Goal: Task Accomplishment & Management: Complete application form

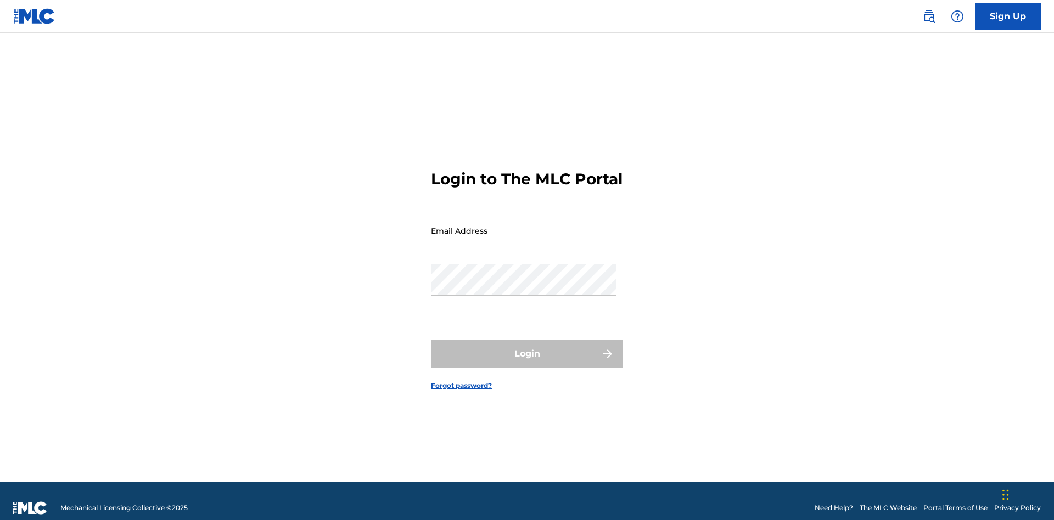
scroll to position [14, 0]
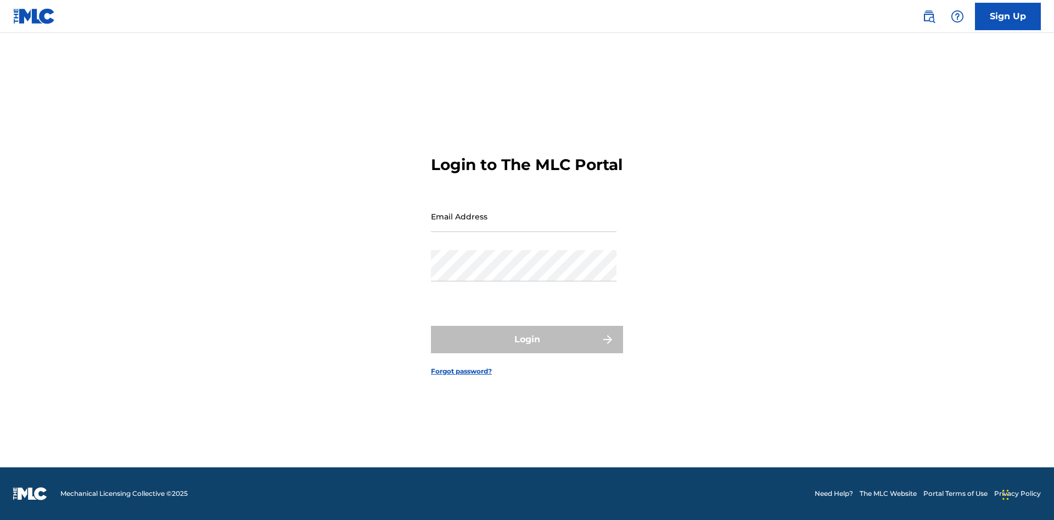
click at [524, 226] on input "Email Address" at bounding box center [524, 216] width 186 height 31
type input "[PERSON_NAME][EMAIL_ADDRESS][PERSON_NAME][DOMAIN_NAME]"
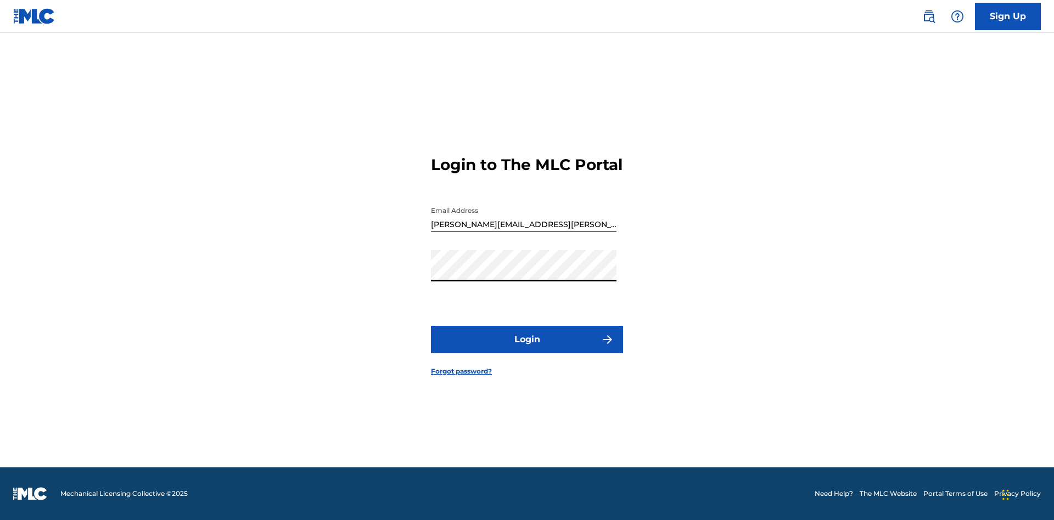
click at [527, 349] on button "Login" at bounding box center [527, 339] width 192 height 27
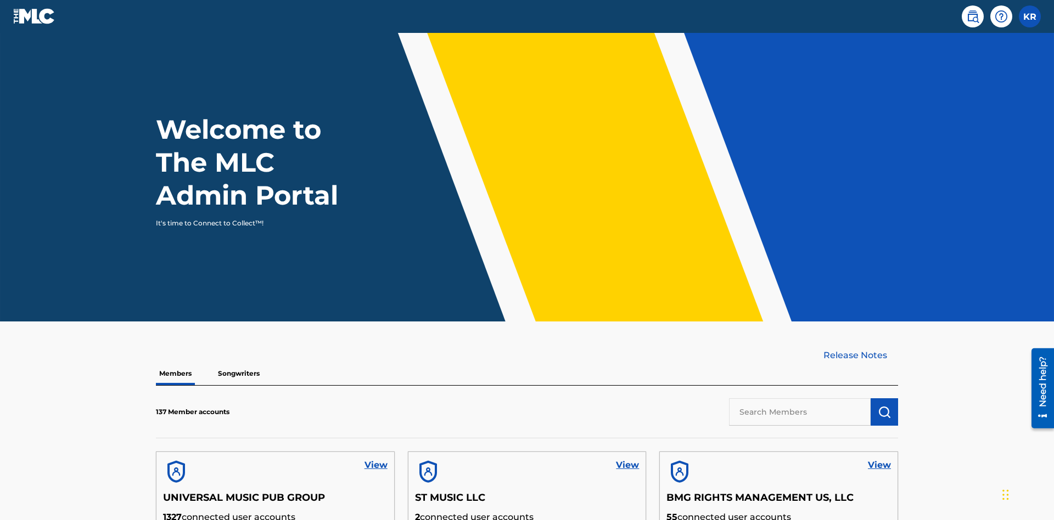
click at [1030, 16] on label at bounding box center [1030, 16] width 22 height 22
click at [1030, 16] on input "KR [PERSON_NAME] [PERSON_NAME][EMAIL_ADDRESS][PERSON_NAME][DOMAIN_NAME] Profile…" at bounding box center [1030, 16] width 0 height 0
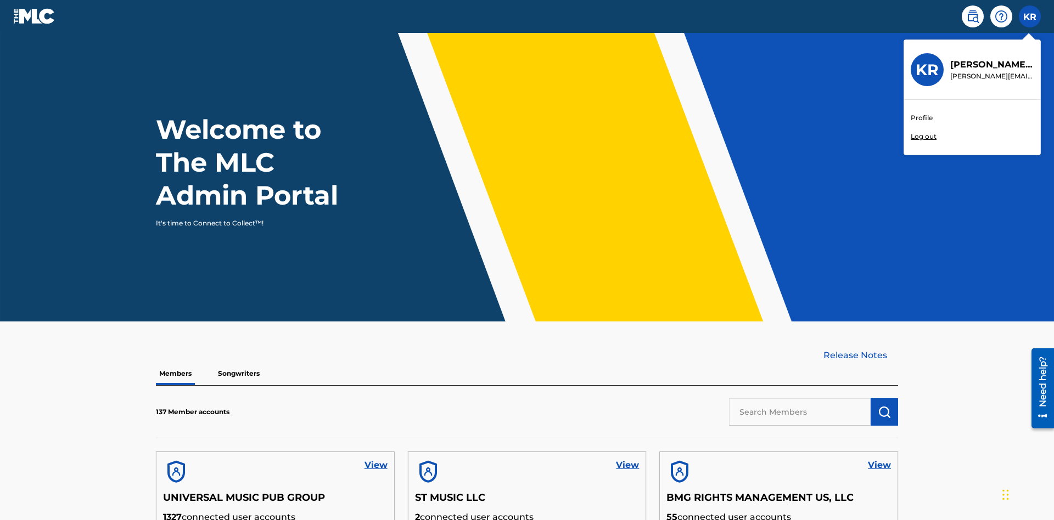
scroll to position [47, 0]
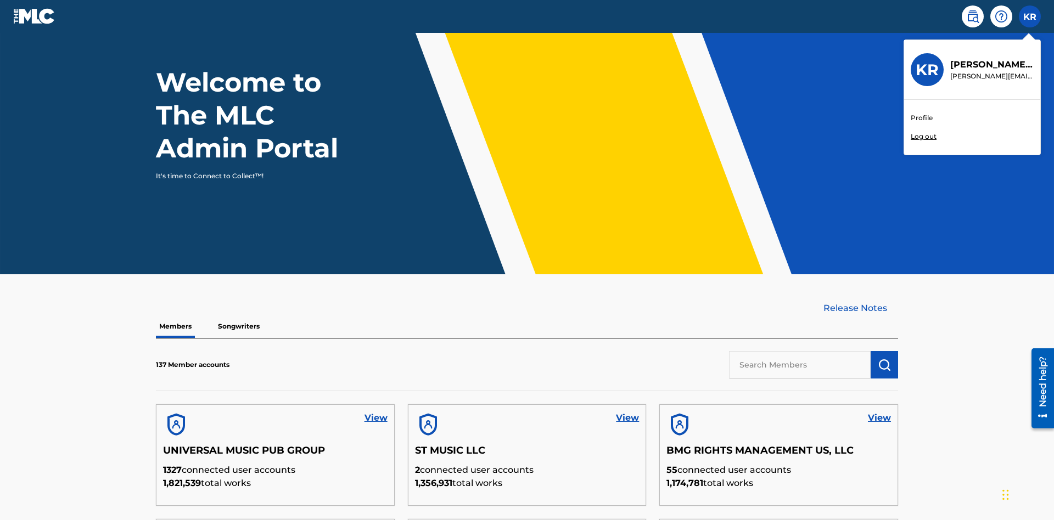
click at [921, 118] on link "Profile" at bounding box center [922, 118] width 22 height 10
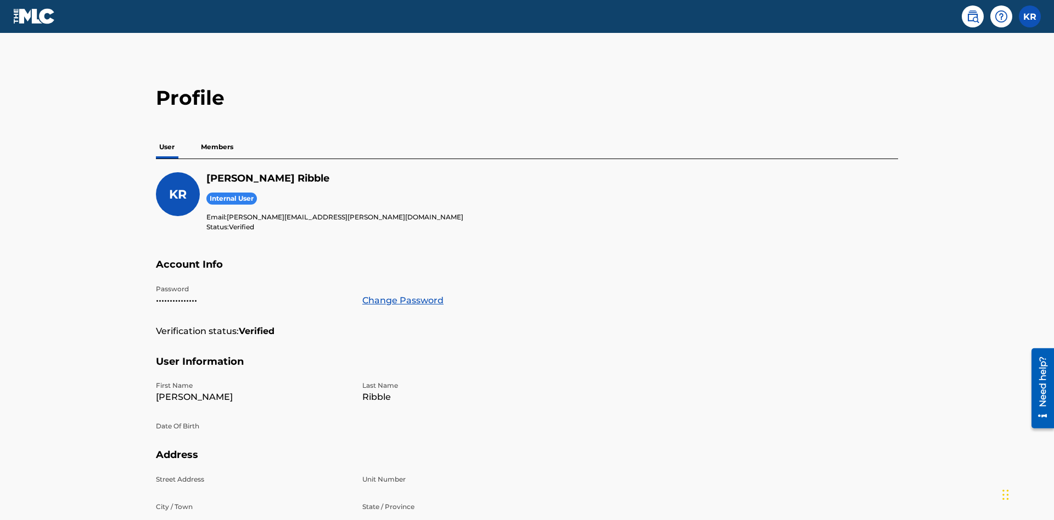
scroll to position [70, 0]
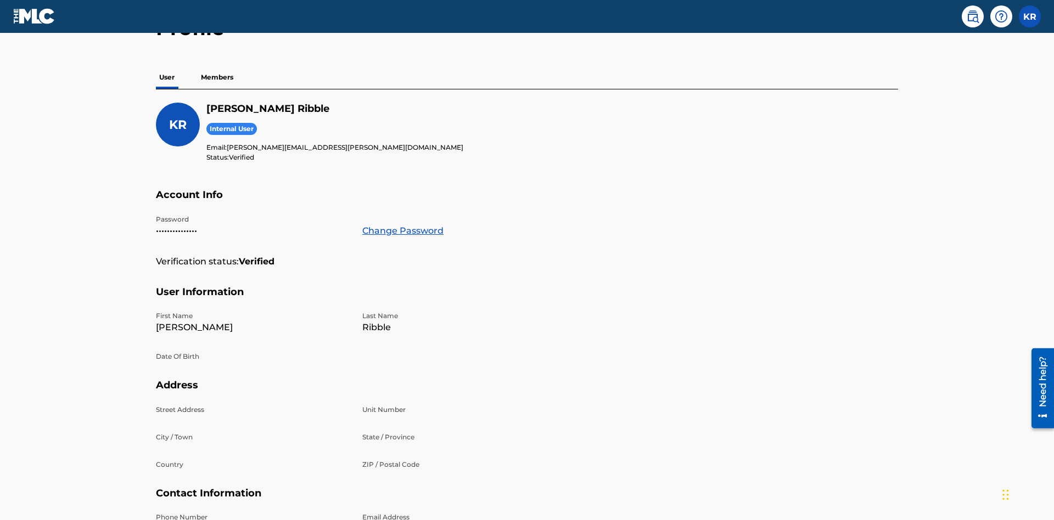
click at [217, 77] on p "Members" at bounding box center [217, 77] width 39 height 23
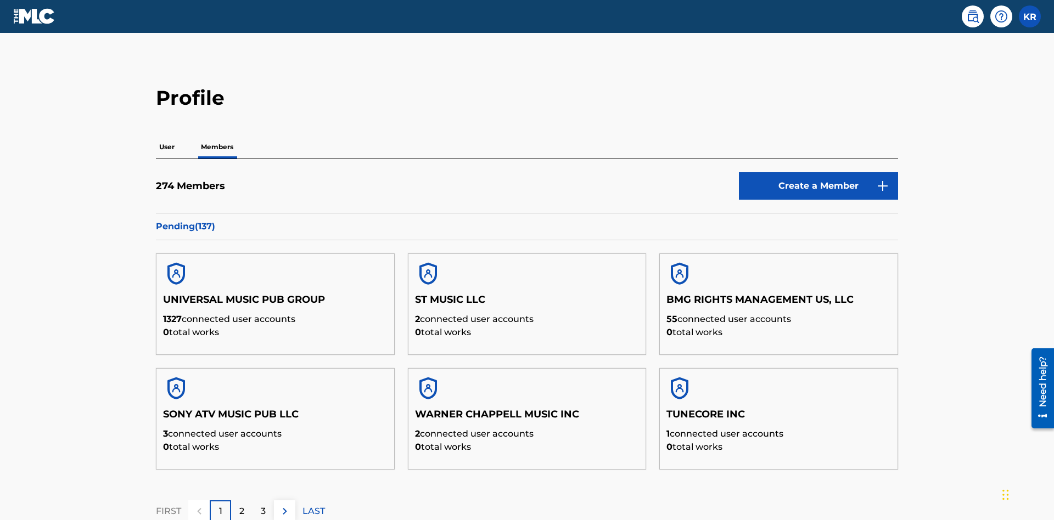
scroll to position [107, 0]
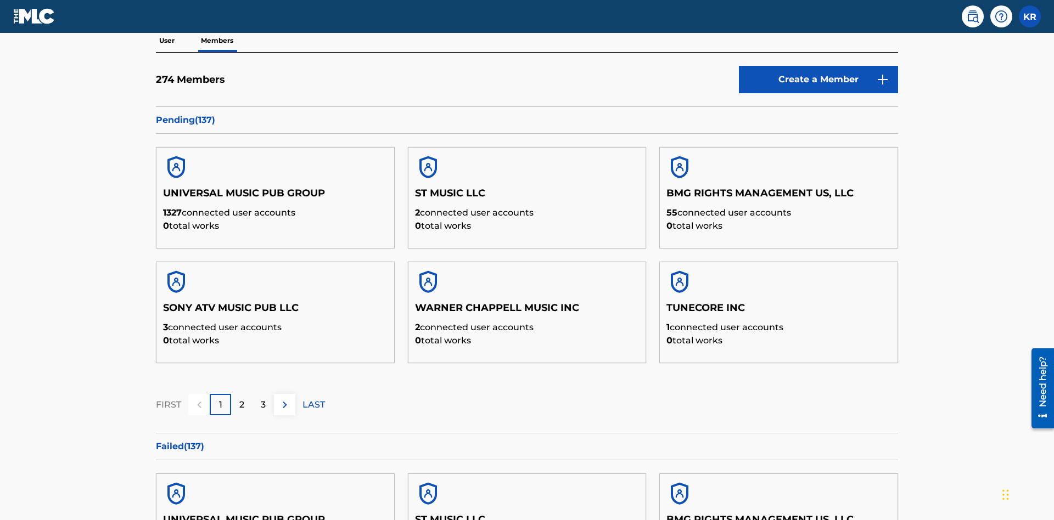
click at [819, 80] on link "Create a Member" at bounding box center [818, 79] width 159 height 27
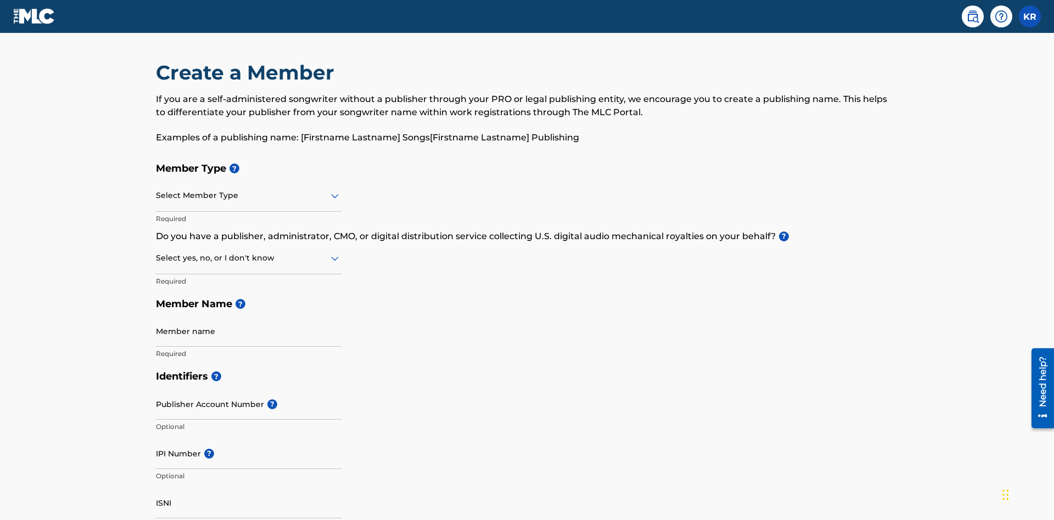
scroll to position [124, 0]
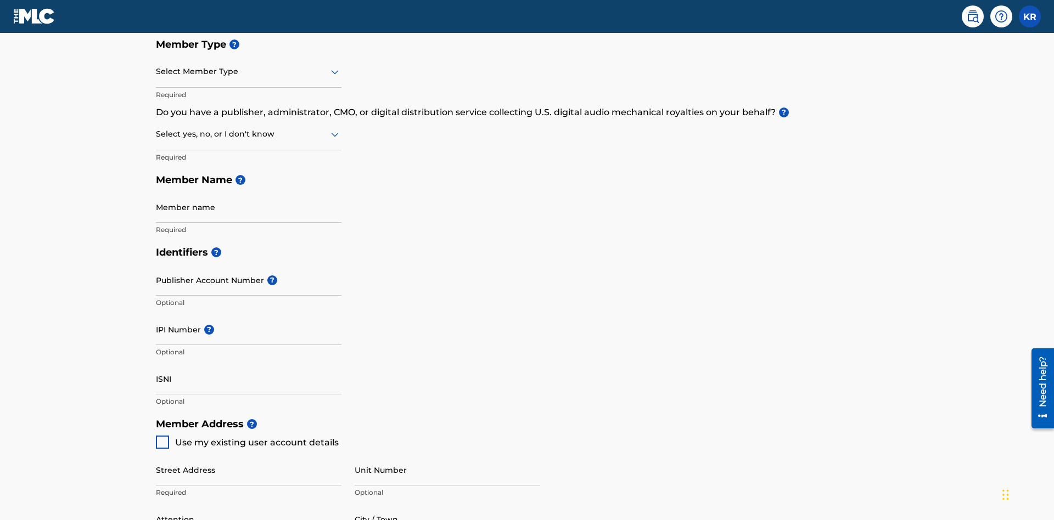
click at [156, 71] on input "text" at bounding box center [157, 72] width 2 height 12
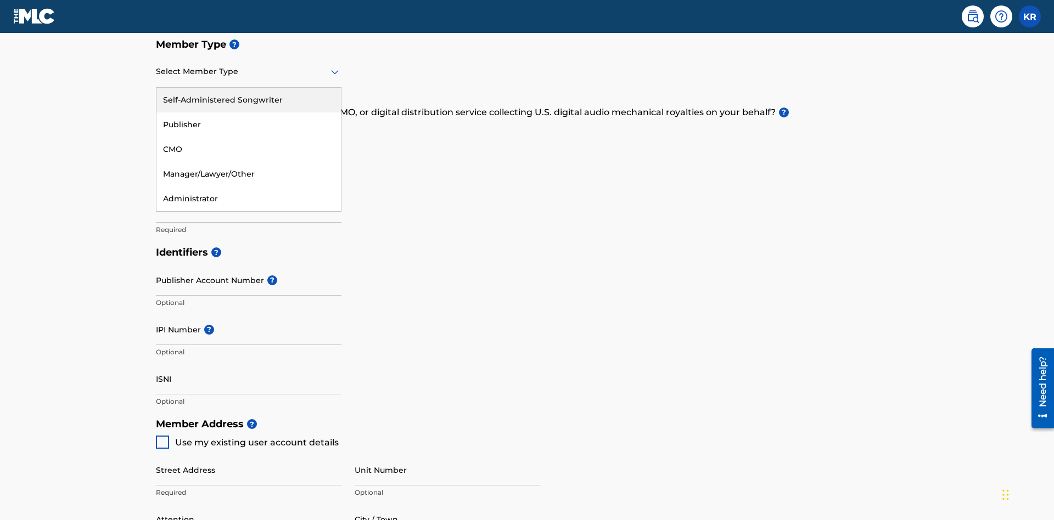
click at [249, 100] on div "Self-Administered Songwriter" at bounding box center [248, 100] width 184 height 25
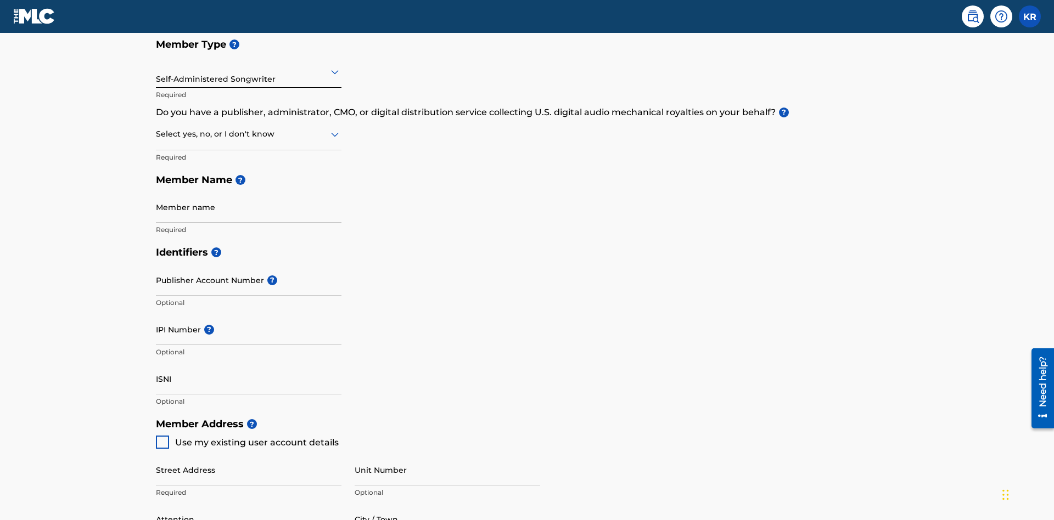
scroll to position [187, 0]
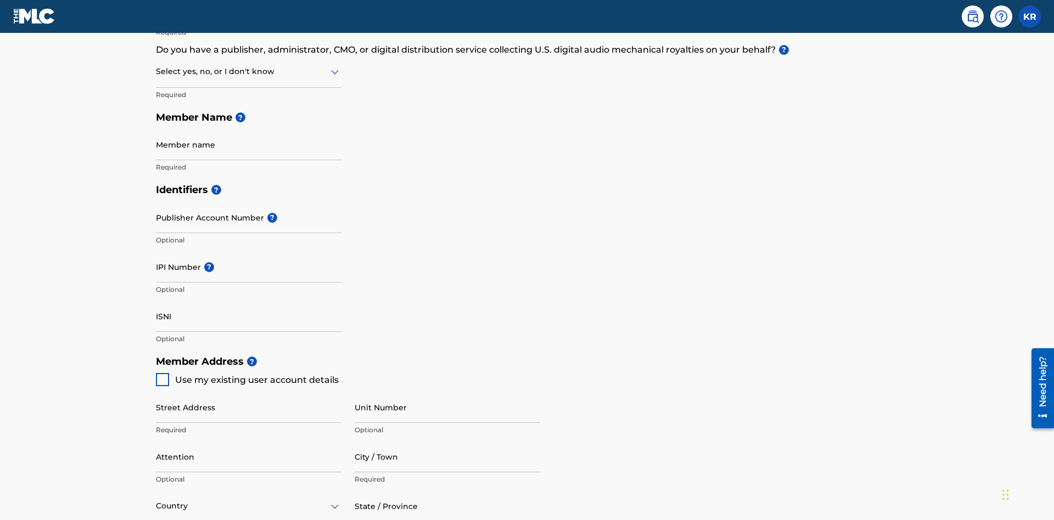
click at [156, 71] on input "text" at bounding box center [157, 72] width 2 height 12
click at [249, 125] on div "No" at bounding box center [248, 125] width 184 height 25
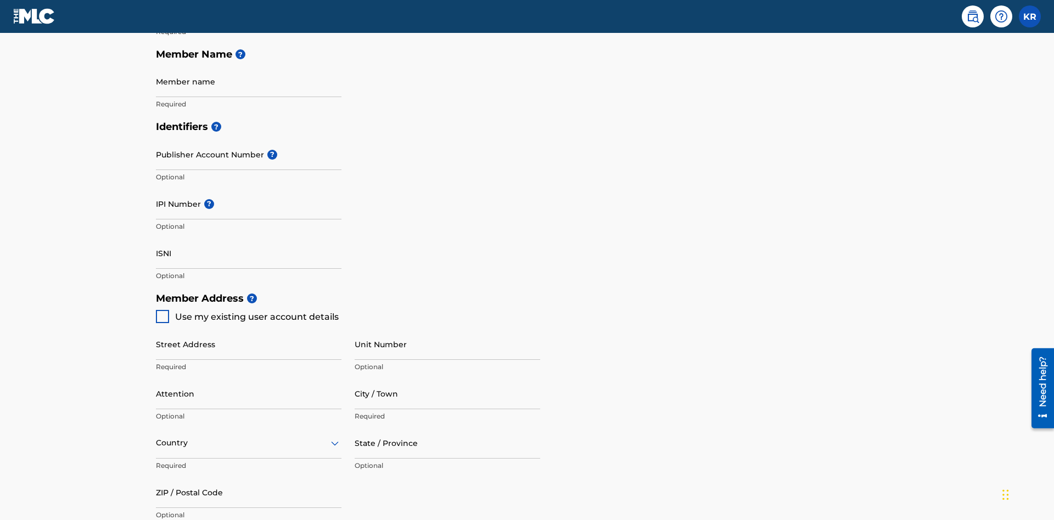
click at [249, 81] on input "Member name" at bounding box center [249, 81] width 186 height 31
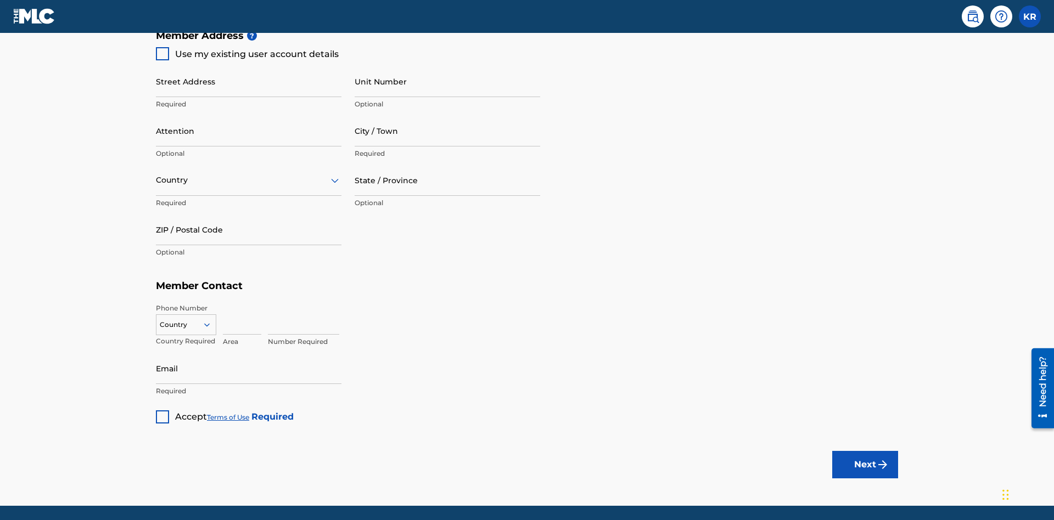
type input "Z2025.08.22.04.25.22"
click at [249, 81] on input "Street Address" at bounding box center [249, 81] width 186 height 31
type input "[STREET_ADDRESS]"
click at [447, 81] on input "Unit Number" at bounding box center [448, 81] width 186 height 31
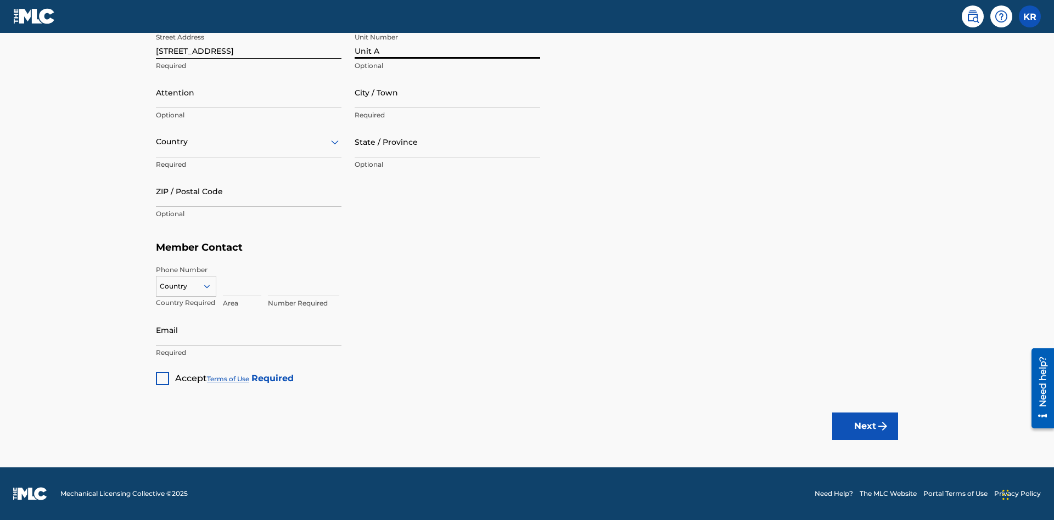
type input "Unit A"
click at [249, 92] on input "Attention" at bounding box center [249, 92] width 186 height 31
type input "[PERSON_NAME]"
click at [447, 92] on input "City / Town" at bounding box center [448, 92] width 186 height 31
type input "[GEOGRAPHIC_DATA]"
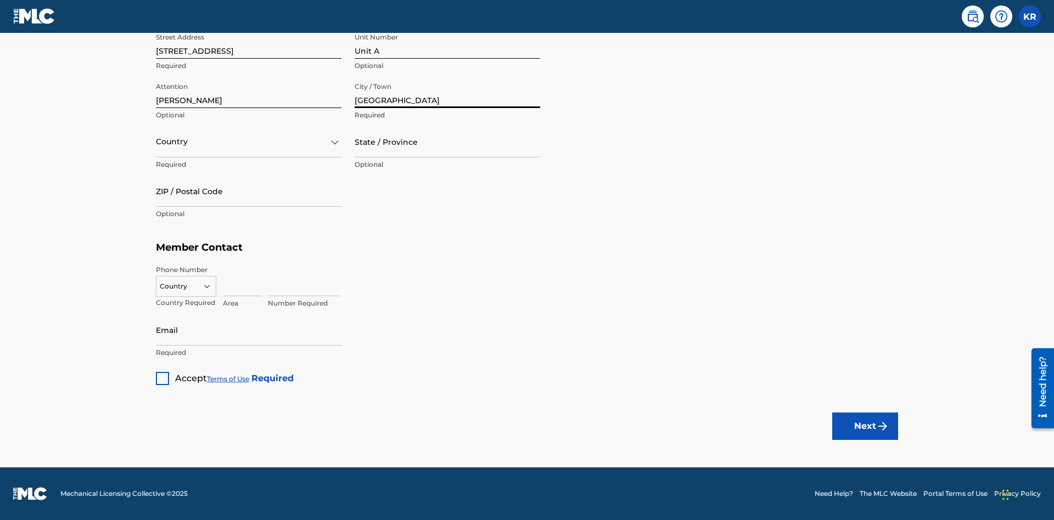
click at [156, 142] on input "text" at bounding box center [157, 142] width 2 height 12
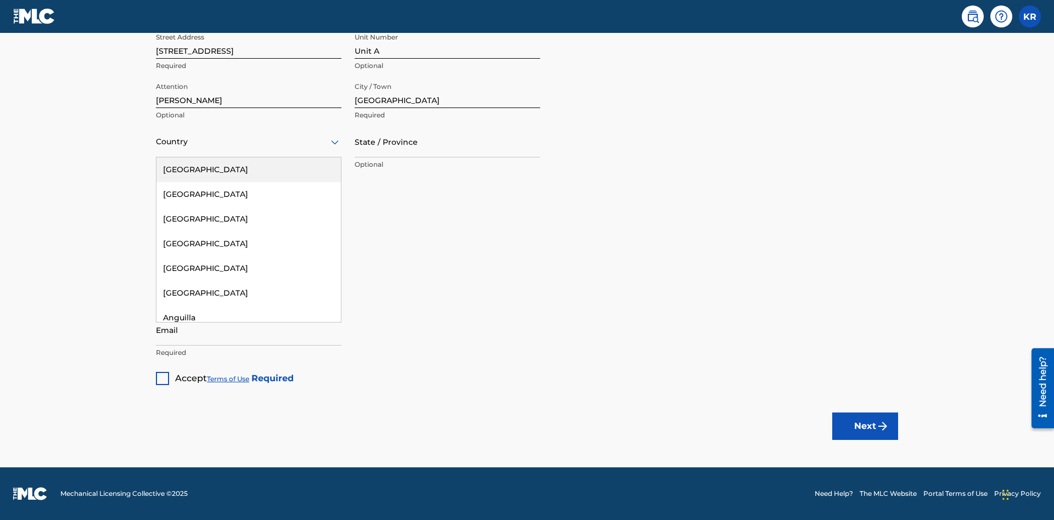
click at [249, 170] on div "[GEOGRAPHIC_DATA]" at bounding box center [248, 170] width 184 height 25
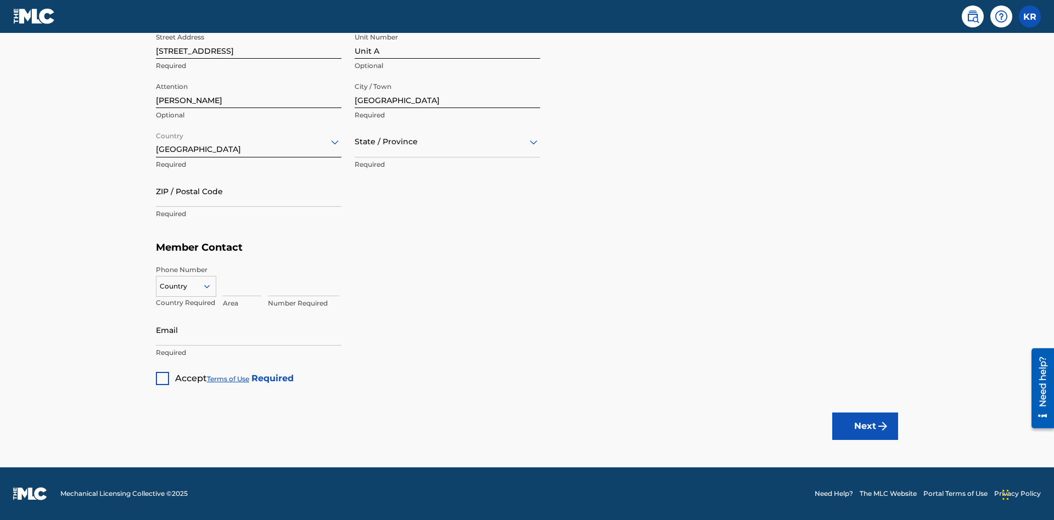
click at [355, 142] on input "text" at bounding box center [356, 142] width 2 height 12
click at [249, 191] on input "ZIP / Postal Code" at bounding box center [249, 191] width 186 height 31
type input "43140"
click at [211, 286] on icon at bounding box center [207, 287] width 10 height 10
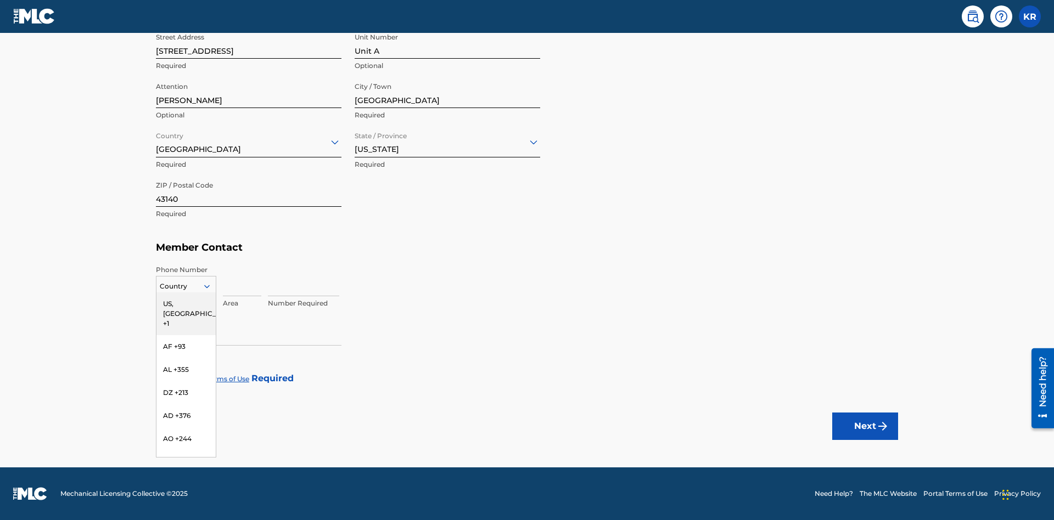
click at [186, 304] on div "US, [GEOGRAPHIC_DATA] +1" at bounding box center [185, 314] width 59 height 43
click at [242, 281] on input at bounding box center [242, 280] width 38 height 31
type input "740"
click at [304, 281] on input at bounding box center [303, 280] width 71 height 31
type input "8675309"
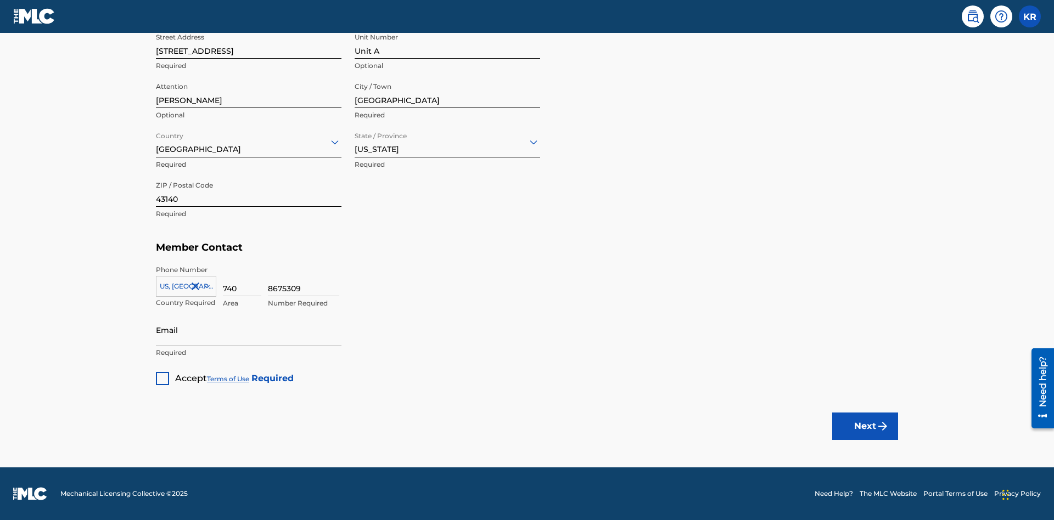
click at [249, 330] on input "Email" at bounding box center [249, 330] width 186 height 31
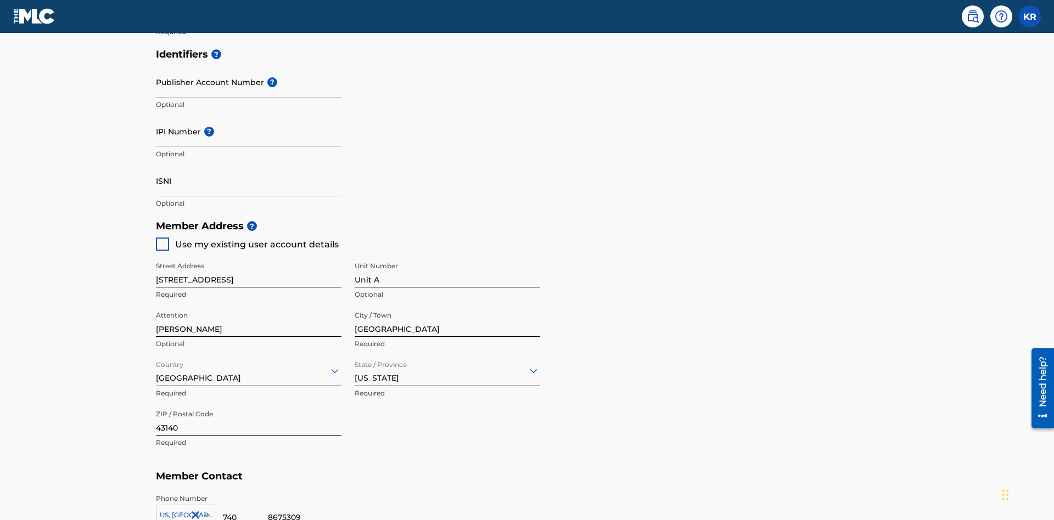
type input "[EMAIL_ADDRESS][DOMAIN_NAME]"
click at [249, 82] on input "Publisher Account Number ?" at bounding box center [249, 81] width 186 height 31
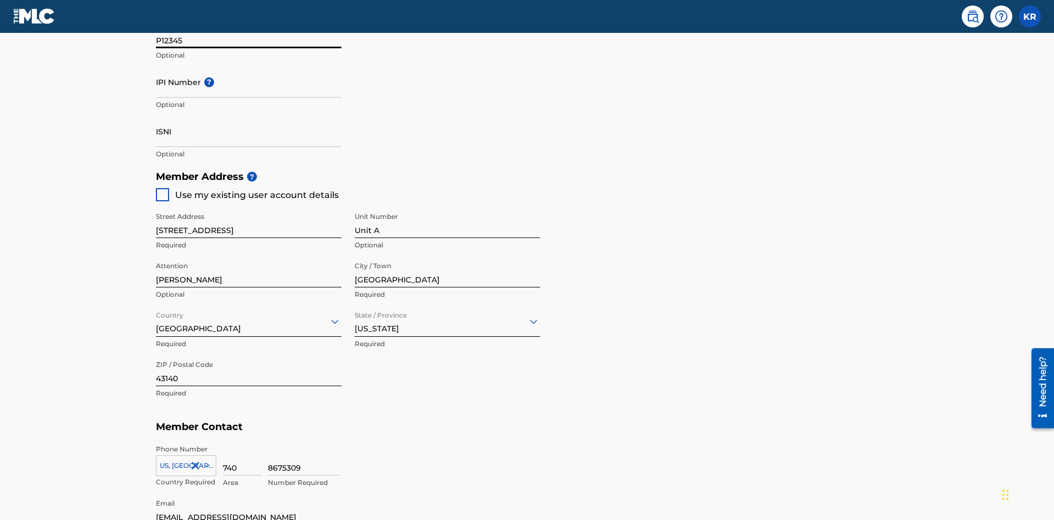
type input "P12345"
click at [249, 82] on input "IPI Number ?" at bounding box center [249, 81] width 186 height 31
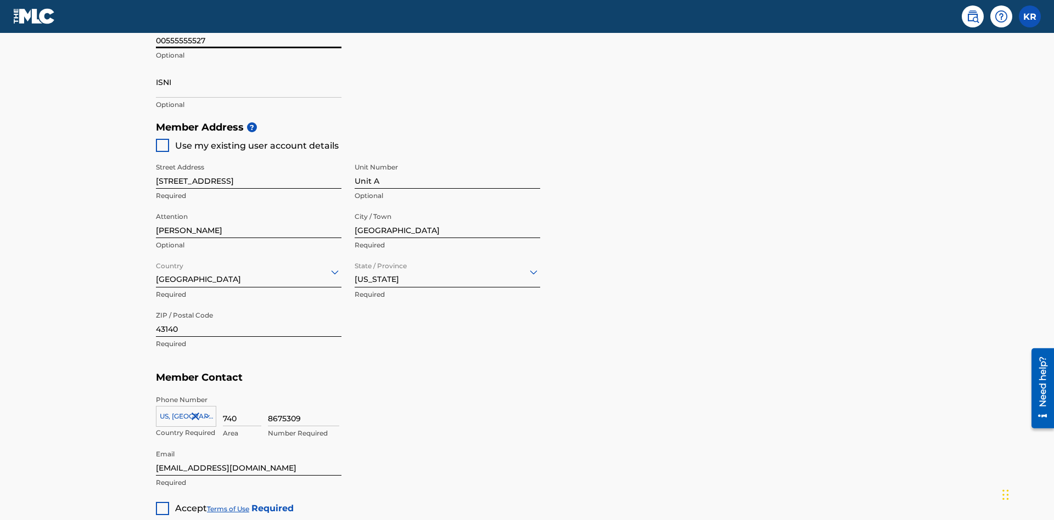
type input "00555555527"
click at [249, 82] on input "ISNI" at bounding box center [249, 81] width 186 height 31
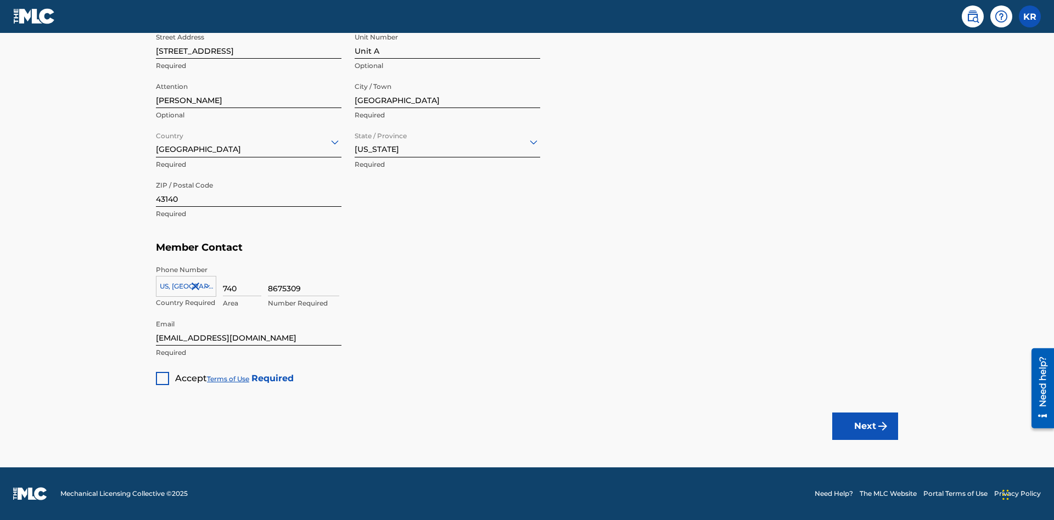
type input "1783704242094149"
click at [163, 378] on div at bounding box center [162, 378] width 13 height 13
click at [865, 426] on button "Next" at bounding box center [865, 426] width 66 height 27
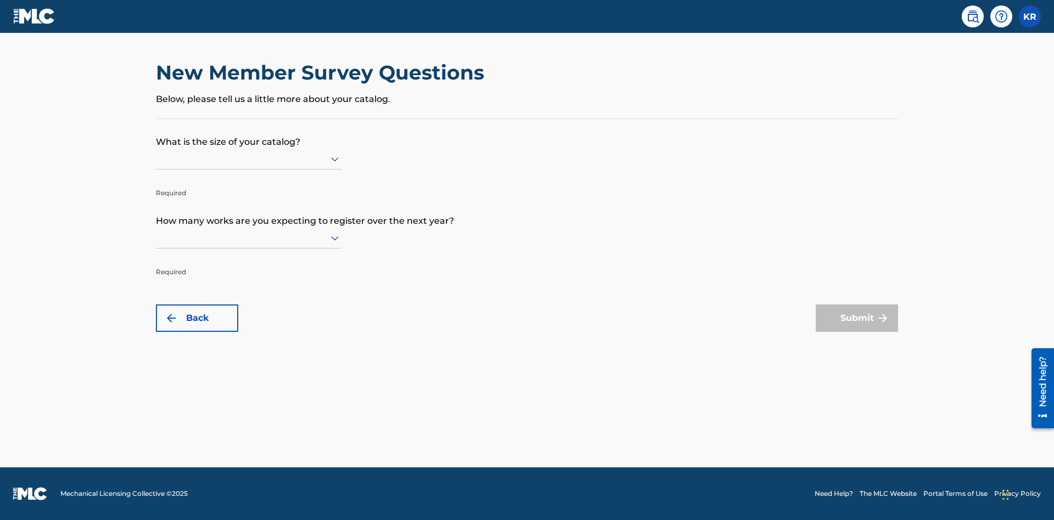
click at [156, 159] on input "text" at bounding box center [157, 159] width 2 height 12
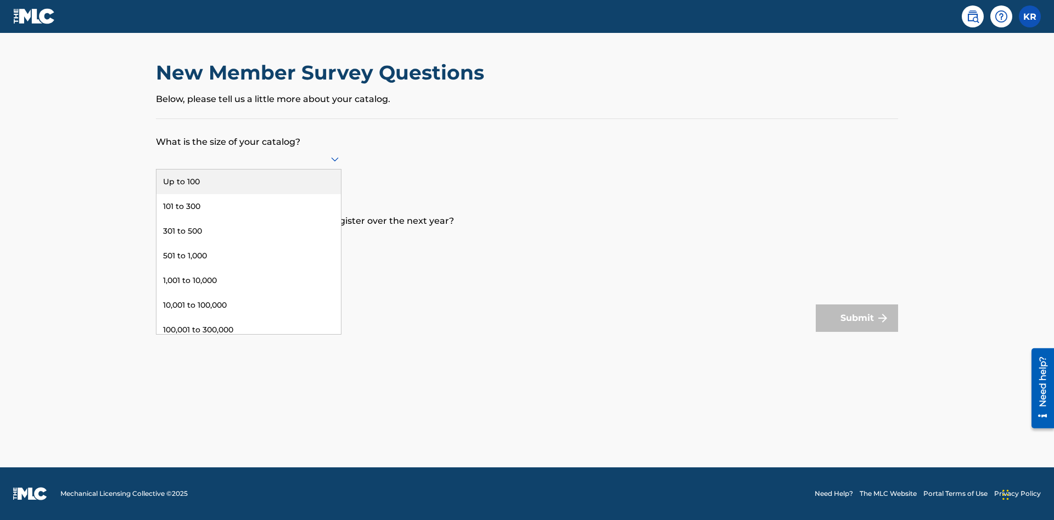
click at [249, 206] on div "101 to 300" at bounding box center [248, 206] width 184 height 25
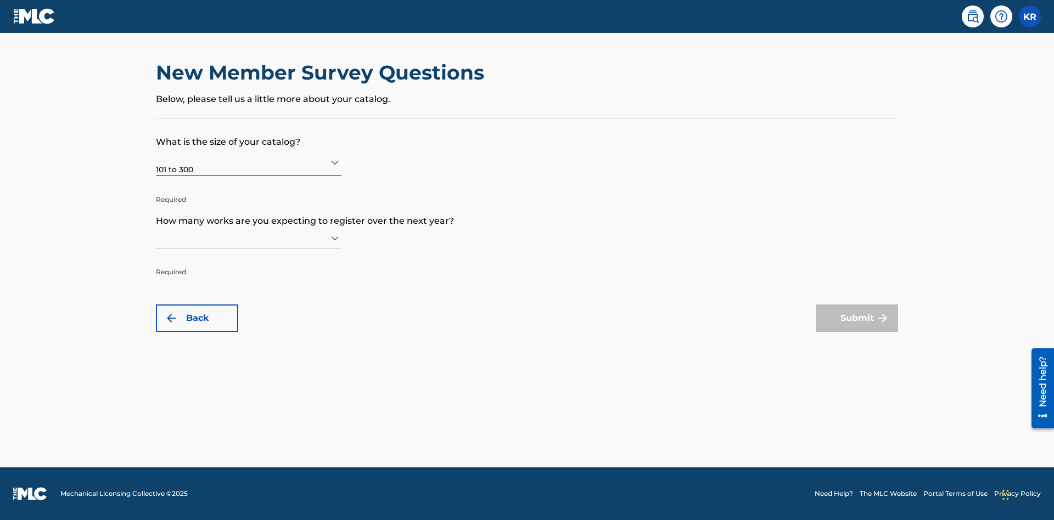
click at [156, 238] on input "text" at bounding box center [157, 238] width 2 height 12
